Goal: Task Accomplishment & Management: Manage account settings

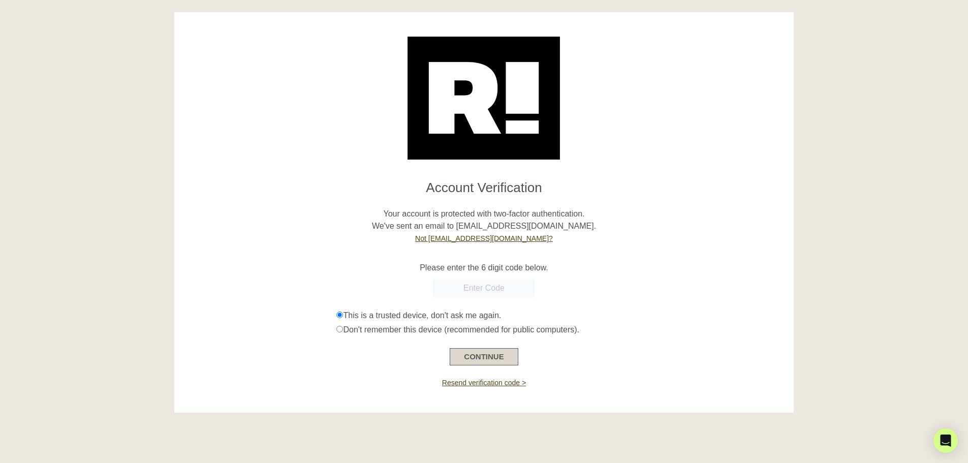
click at [508, 359] on button "CONTINUE" at bounding box center [484, 356] width 68 height 17
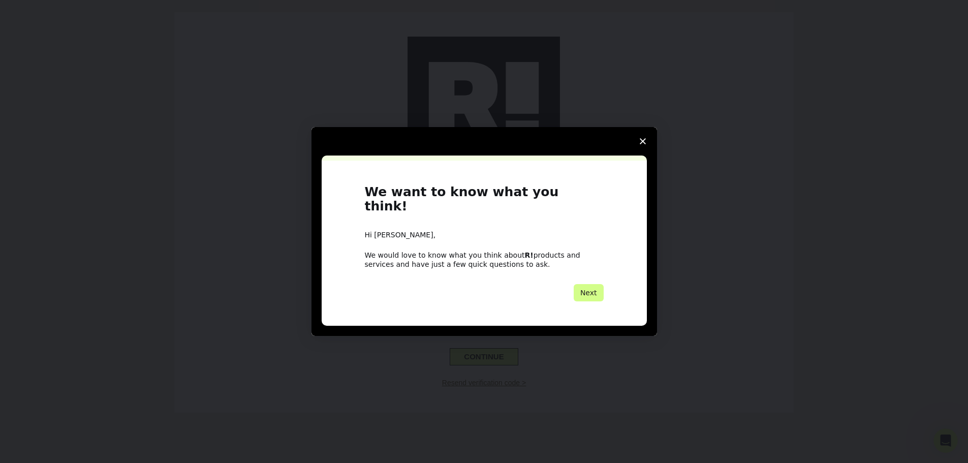
drag, startPoint x: 593, startPoint y: 281, endPoint x: 663, endPoint y: 141, distance: 157.0
click at [595, 284] on button "Next" at bounding box center [589, 292] width 30 height 17
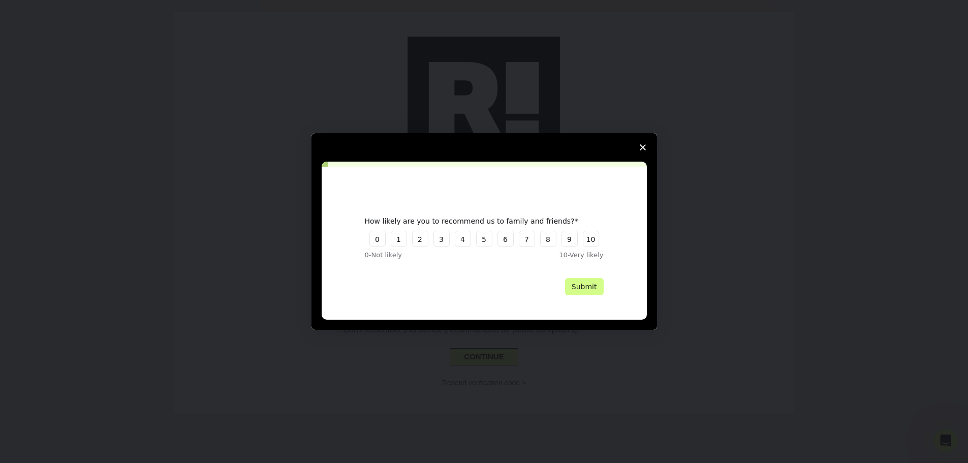
click at [643, 145] on icon "Close survey" at bounding box center [643, 147] width 6 height 6
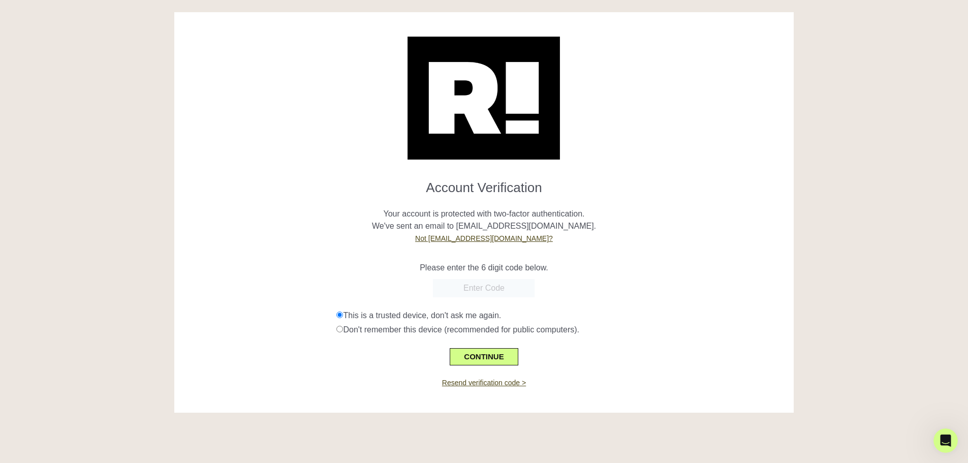
click at [502, 297] on input "text" at bounding box center [484, 288] width 102 height 18
paste input "469176"
type input "469176"
click at [486, 349] on button "CONTINUE" at bounding box center [484, 356] width 68 height 17
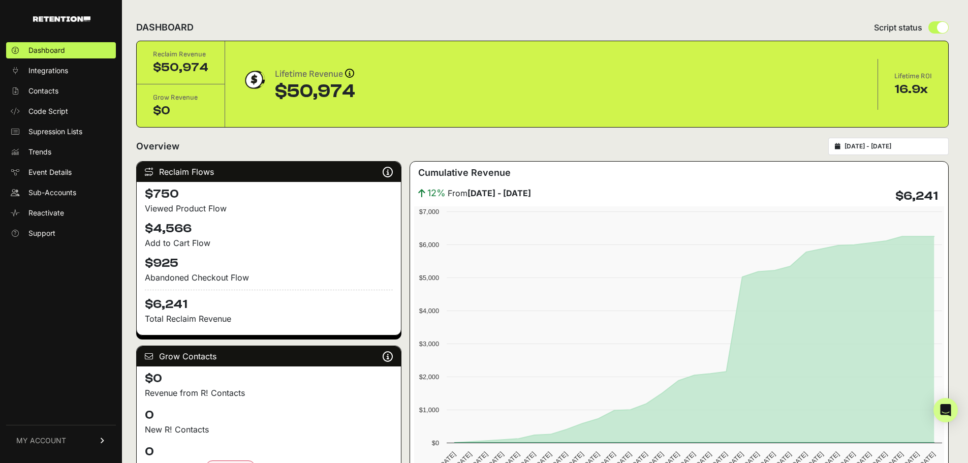
click at [37, 437] on span "MY ACCOUNT" at bounding box center [41, 440] width 50 height 10
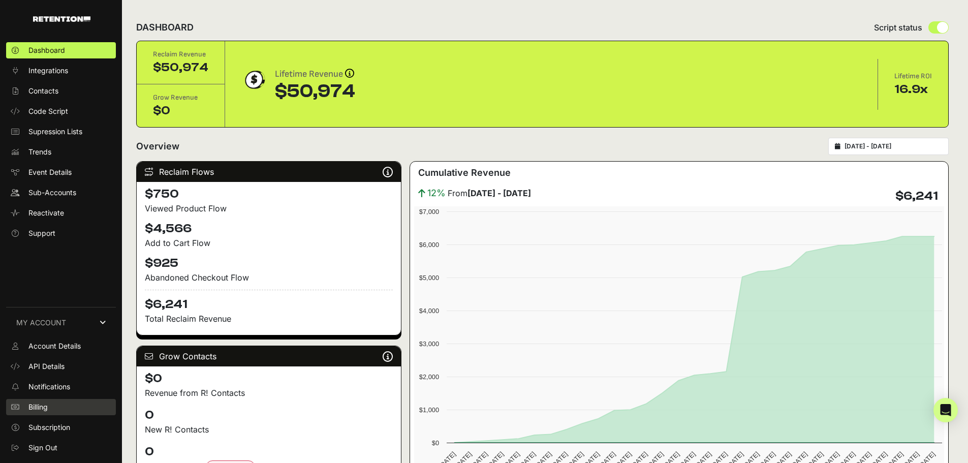
click at [38, 409] on span "Billing" at bounding box center [37, 407] width 19 height 10
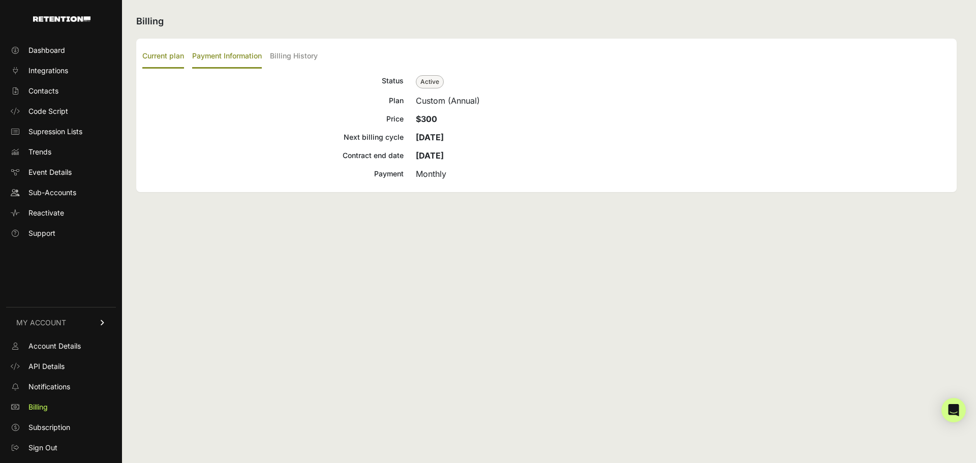
drag, startPoint x: 225, startPoint y: 56, endPoint x: 238, endPoint y: 47, distance: 16.2
click at [225, 55] on label "Payment Information" at bounding box center [227, 57] width 70 height 24
click at [0, 0] on input "Payment Information" at bounding box center [0, 0] width 0 height 0
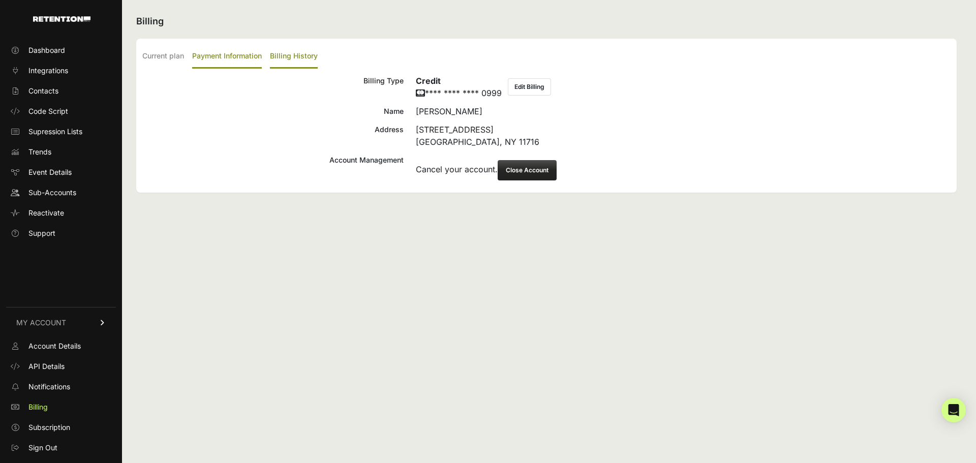
click at [305, 57] on label "Billing History" at bounding box center [294, 57] width 48 height 24
click at [0, 0] on input "Billing History" at bounding box center [0, 0] width 0 height 0
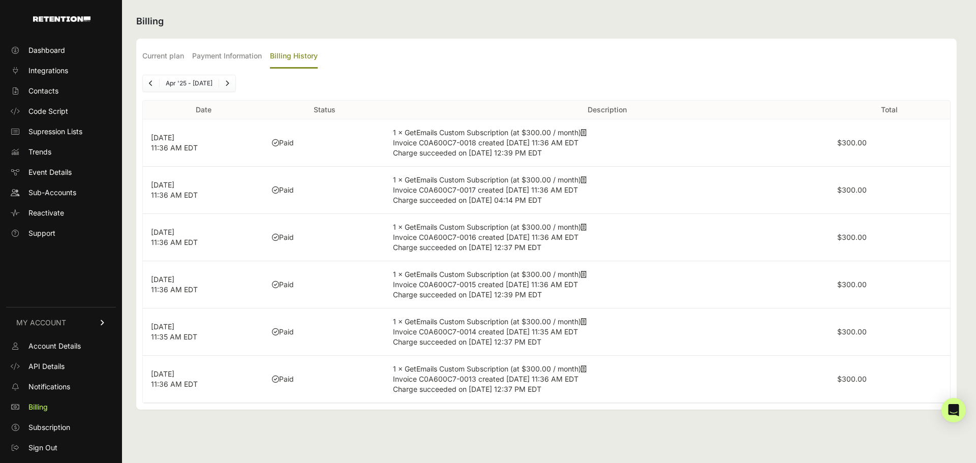
click at [51, 321] on span "MY ACCOUNT" at bounding box center [41, 323] width 50 height 10
click at [46, 47] on span "Dashboard" at bounding box center [46, 50] width 37 height 10
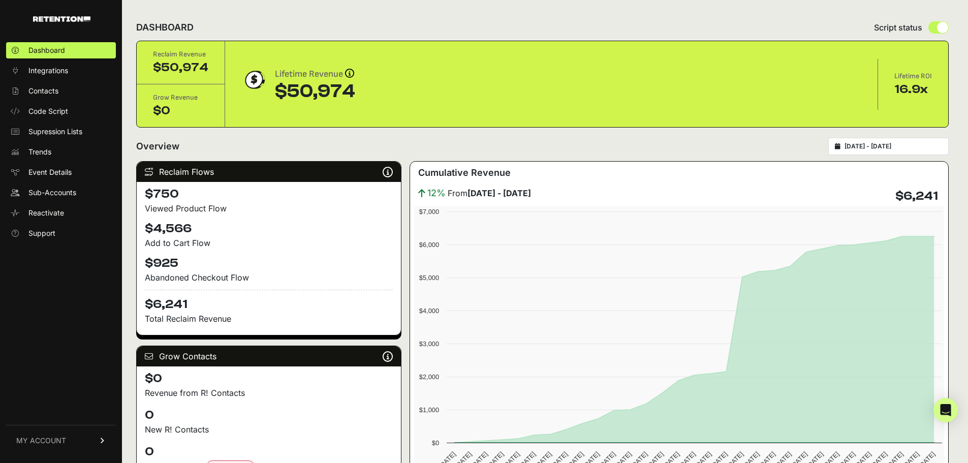
click at [74, 21] on img at bounding box center [61, 19] width 57 height 6
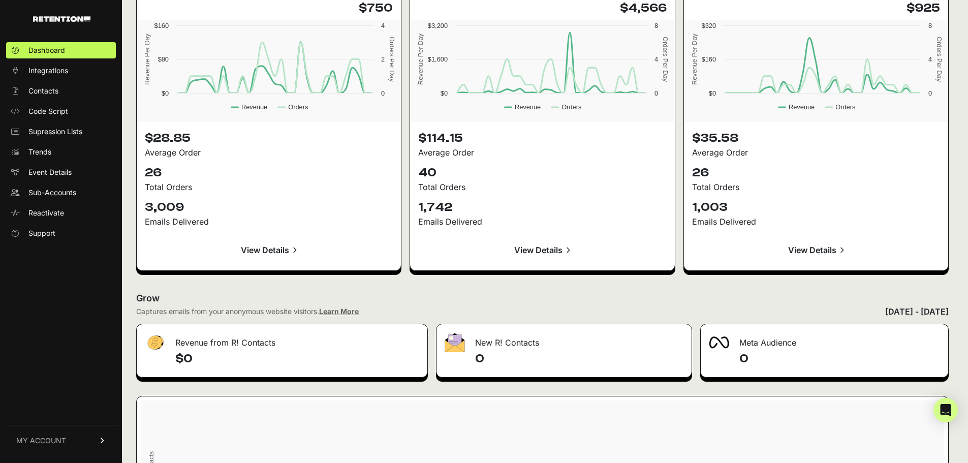
scroll to position [965, 0]
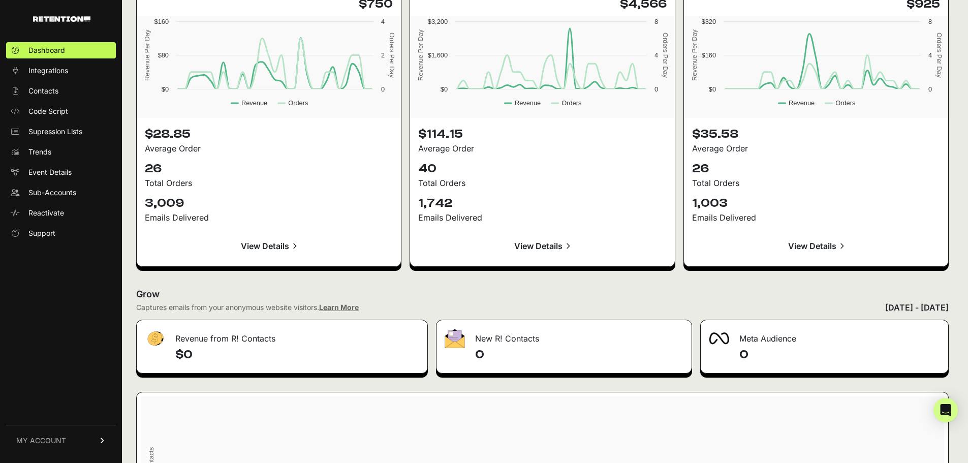
click at [51, 441] on span "MY ACCOUNT" at bounding box center [41, 440] width 50 height 10
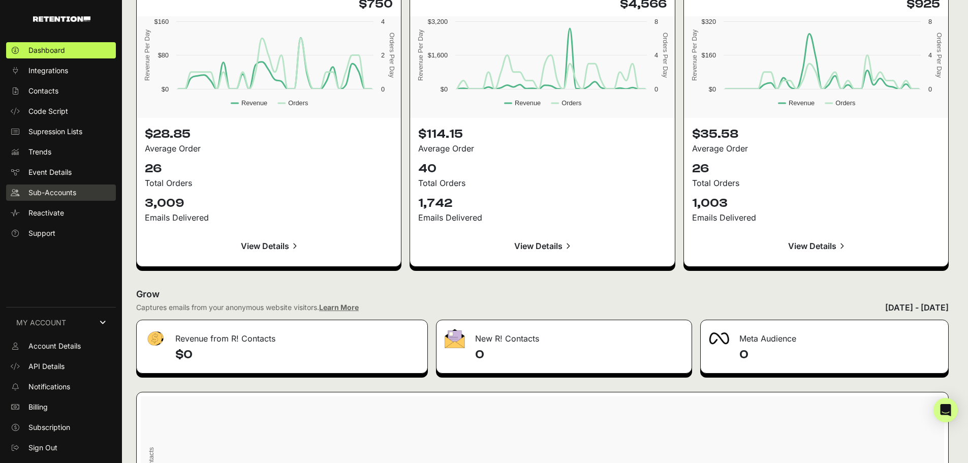
click at [45, 195] on span "Sub-Accounts" at bounding box center [52, 192] width 48 height 10
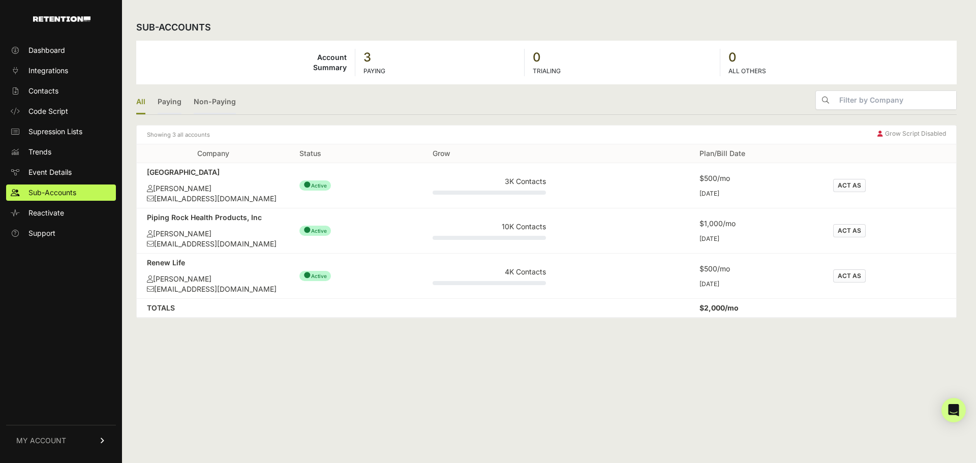
click at [845, 234] on button "ACT AS" at bounding box center [849, 230] width 33 height 13
